Goal: Task Accomplishment & Management: Use online tool/utility

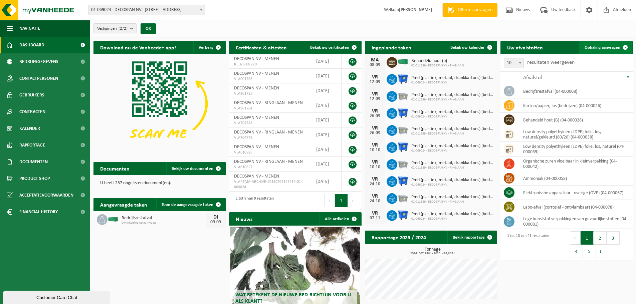
click at [611, 48] on span "Ophaling aanvragen" at bounding box center [603, 47] width 36 height 4
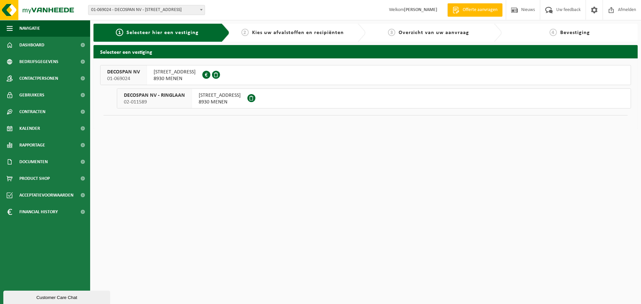
click at [150, 97] on span "DECOSPAN NV - RINGLAAN" at bounding box center [154, 95] width 61 height 7
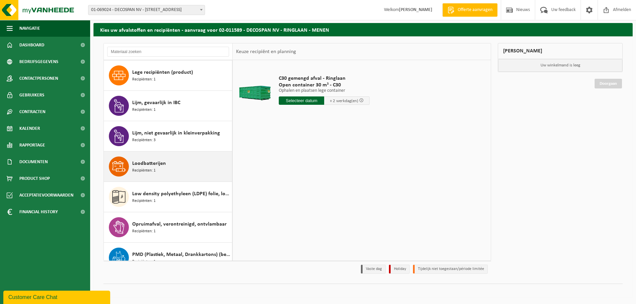
scroll to position [209, 0]
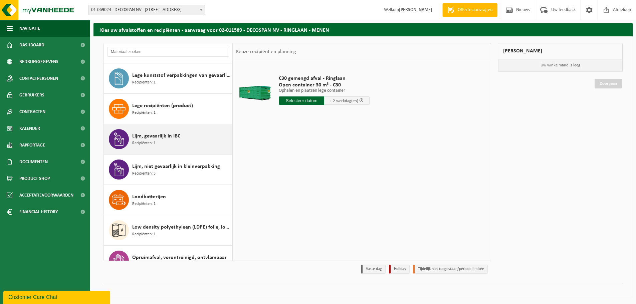
click at [169, 140] on span "Lijm, gevaarlijk in IBC" at bounding box center [156, 136] width 48 height 8
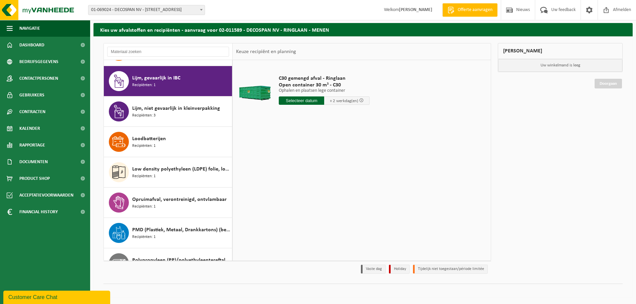
scroll to position [274, 0]
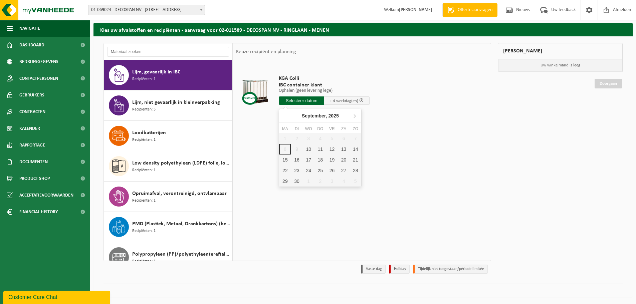
click at [302, 102] on input "text" at bounding box center [301, 101] width 45 height 8
click at [310, 149] on div "10" at bounding box center [309, 149] width 12 height 11
type input "Van 2025-09-10"
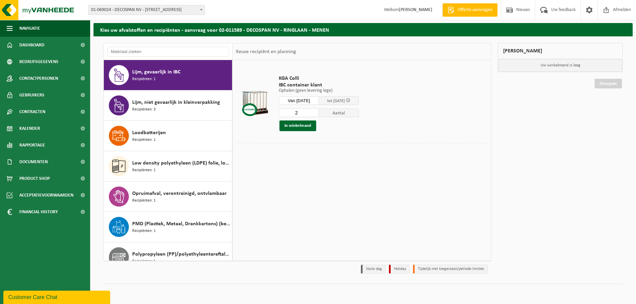
type input "2"
click at [319, 112] on input "2" at bounding box center [299, 113] width 40 height 9
click at [305, 126] on button "In winkelmand" at bounding box center [298, 126] width 37 height 11
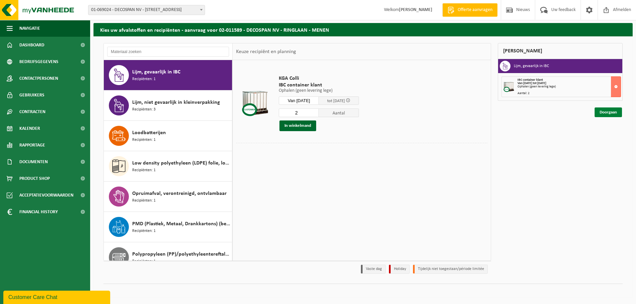
click at [606, 112] on link "Doorgaan" at bounding box center [608, 113] width 27 height 10
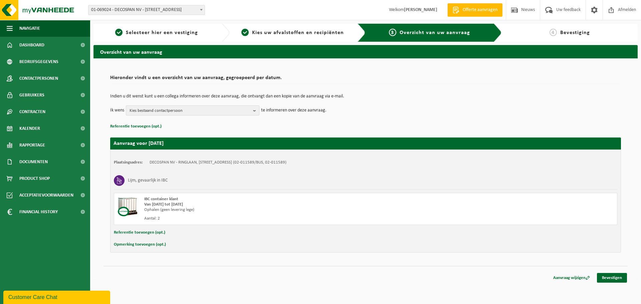
click at [249, 110] on span "Kies bestaand contactpersoon" at bounding box center [190, 111] width 121 height 10
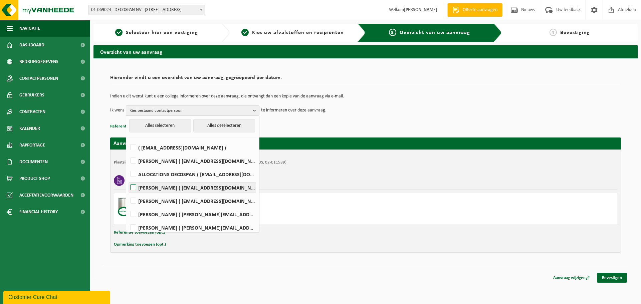
click at [177, 188] on label "Anja Decoutere ( facility.rl.medewerker@gmail.com )" at bounding box center [192, 188] width 127 height 10
click at [128, 179] on input "Anja Decoutere ( facility.rl.medewerker@gmail.com )" at bounding box center [128, 179] width 0 height 0
checkbox input "true"
click at [613, 279] on link "Bevestigen" at bounding box center [612, 278] width 30 height 10
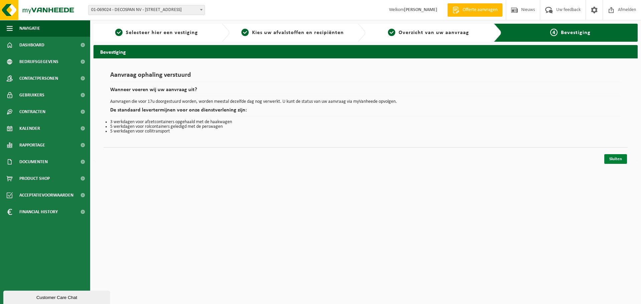
click at [622, 161] on link "Sluiten" at bounding box center [616, 159] width 23 height 10
